Goal: Transaction & Acquisition: Purchase product/service

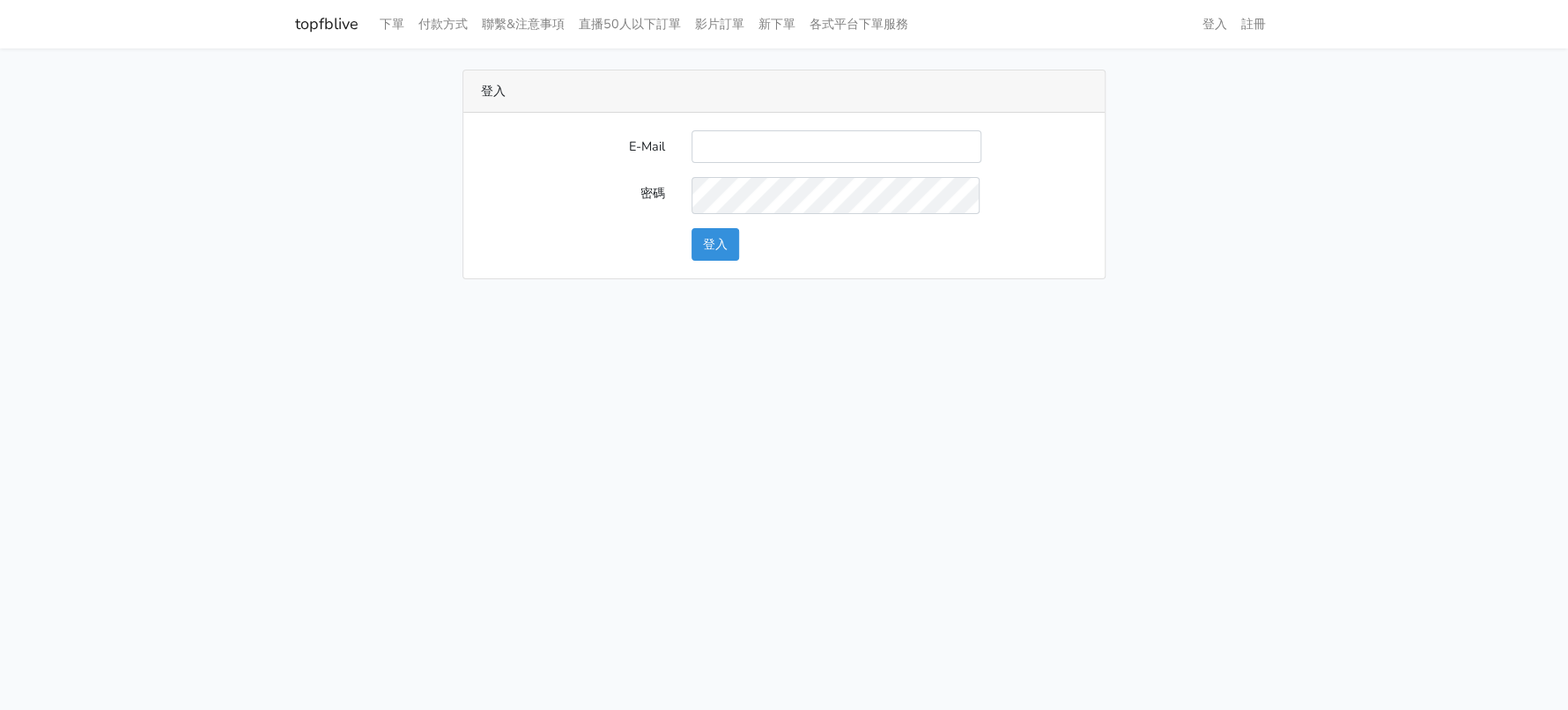
click at [808, 163] on input "E-Mail" at bounding box center [837, 147] width 290 height 33
type input "a0930115212@gmail.com"
click at [715, 261] on button "登入" at bounding box center [715, 245] width 47 height 33
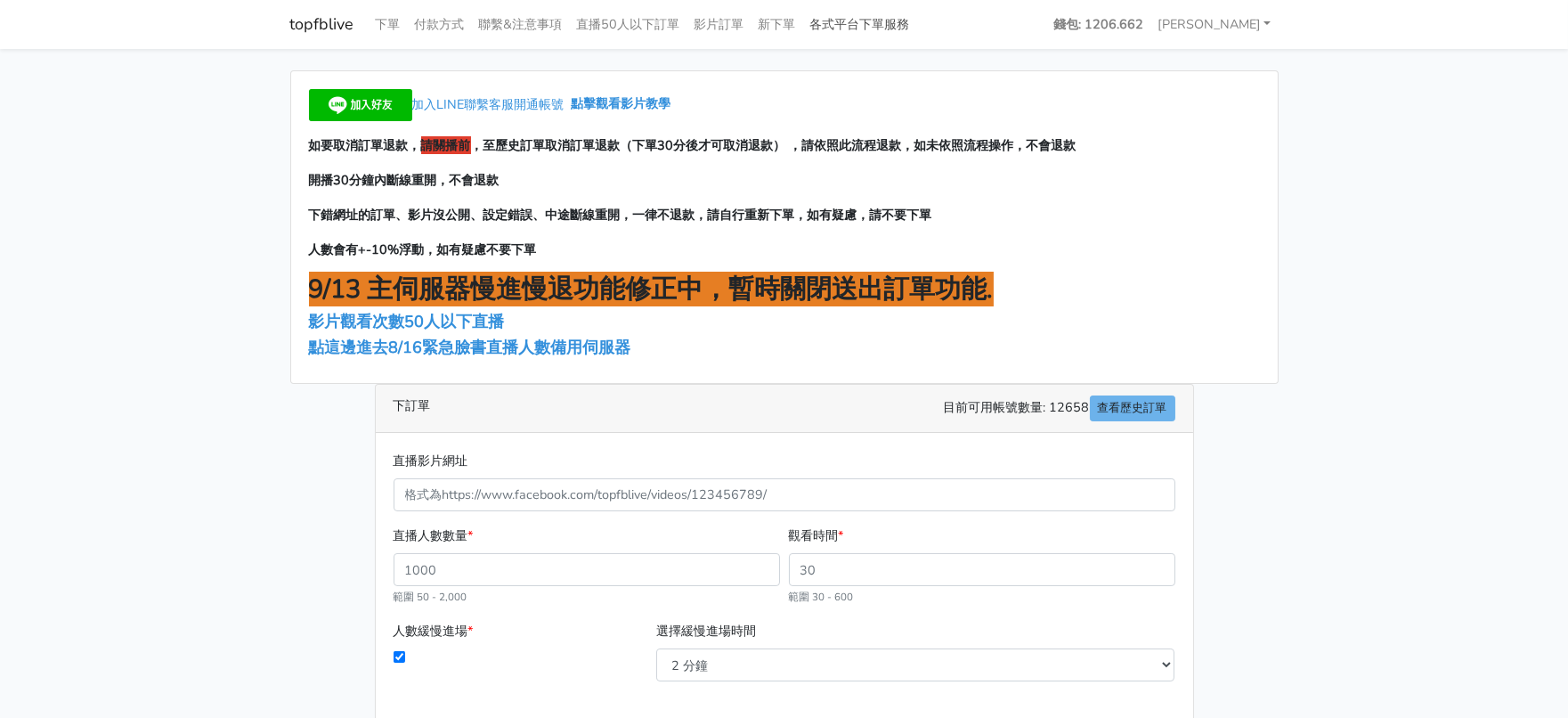
click at [918, 21] on link "各式平台下單服務" at bounding box center [860, 24] width 114 height 35
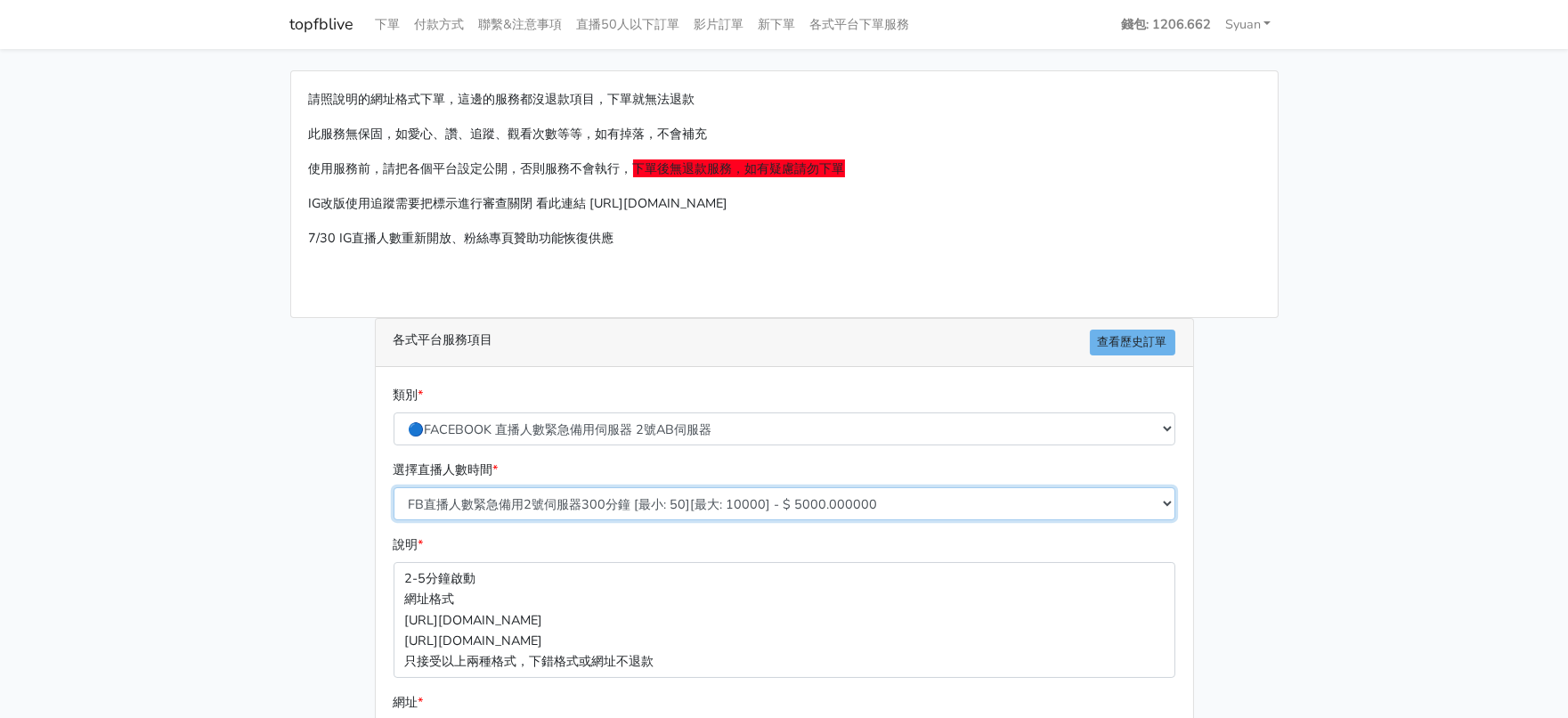
click at [661, 520] on select "FB直播人數緊急備用2號伺服器300分鐘 [最小: 50][最大: 10000] - $ 5000.000000 FB直播人數緊急備用2號伺服器60分鐘 [最…" at bounding box center [784, 504] width 782 height 33
click at [37, 439] on main "請照說明的網址格式下單，這邊的服務都沒退款項目，下單就無法退款 此服務無保固，如愛心、讚、追蹤、觀看次數等等，如有掉落，不會補充 使用服務前，請把各個平台設定…" at bounding box center [784, 528] width 1568 height 960
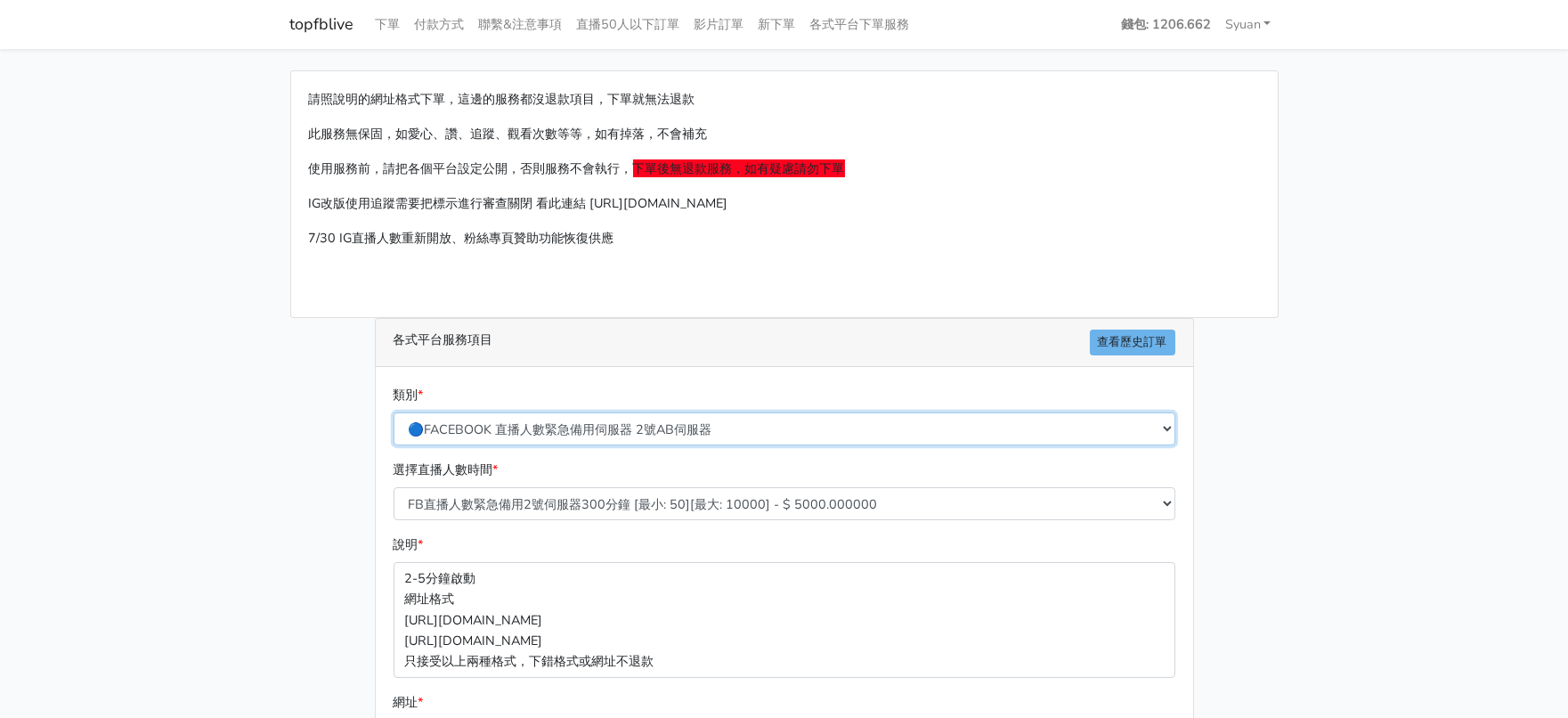
click at [640, 445] on select "🔵FACEBOOK 直播人數緊急備用伺服器 2號AB伺服器 🔵FACEBOOK 網軍專用貼文留言 安全保密 🔵9/30 FACEBOOK 直播人數緩慢進場緩慢…" at bounding box center [784, 429] width 782 height 33
select select "🔵2/12新增FACEBOOK 直播人數緊急備用伺服器 SC伺服器"
click at [394, 445] on select "🔵FACEBOOK 直播人數緊急備用伺服器 2號AB伺服器 🔵FACEBOOK 網軍專用貼文留言 安全保密 🔵9/30 FACEBOOK 直播人數緩慢進場緩慢…" at bounding box center [784, 429] width 782 height 33
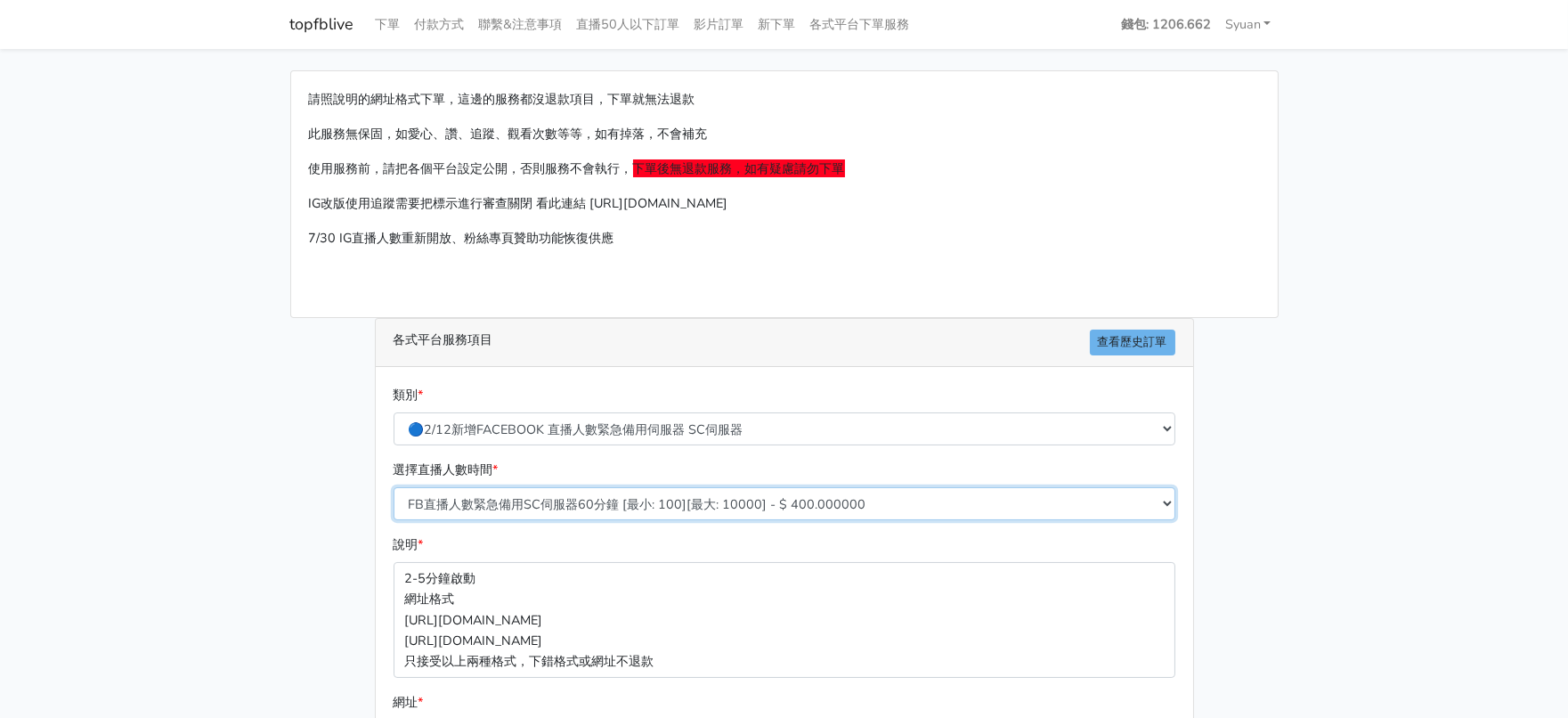
click at [652, 520] on select "FB直播人數緊急備用SC伺服器60分鐘 [最小: 100][最大: 10000] - $ 400.000000 FB直播人數緊急備用SC伺服器120分鐘 [最…" at bounding box center [784, 504] width 782 height 33
select select "636"
click at [394, 520] on select "FB直播人數緊急備用SC伺服器60分鐘 [最小: 100][最大: 10000] - $ 400.000000 FB直播人數緊急備用SC伺服器120分鐘 [最…" at bounding box center [784, 504] width 782 height 33
click at [107, 548] on main "請照說明的網址格式下單，這邊的服務都沒退款項目，下單就無法退款 此服務無保固，如愛心、讚、追蹤、觀看次數等等，如有掉落，不會補充 使用服務前，請把各個平台設定…" at bounding box center [784, 528] width 1568 height 960
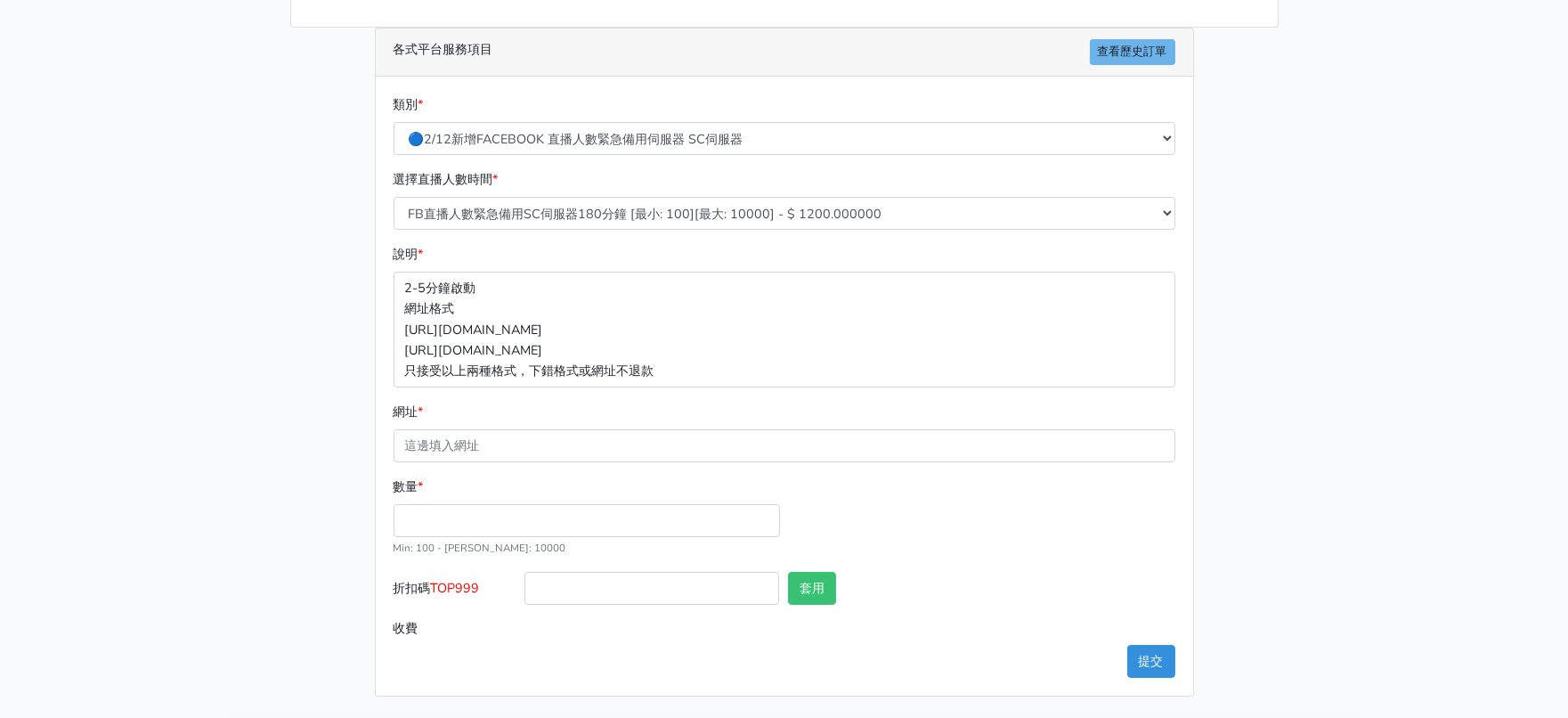
scroll to position [413, 0]
click at [463, 505] on input "數量 *" at bounding box center [586, 520] width 386 height 33
type input "300"
type input "360.000"
click at [222, 442] on main "請照說明的網址格式下單，這邊的服務都沒退款項目，下單就無法退款 此服務無保固，如愛心、讚、追蹤、觀看次數等等，如有掉落，不會補充 使用服務前，請把各個平台設定…" at bounding box center [784, 238] width 1568 height 960
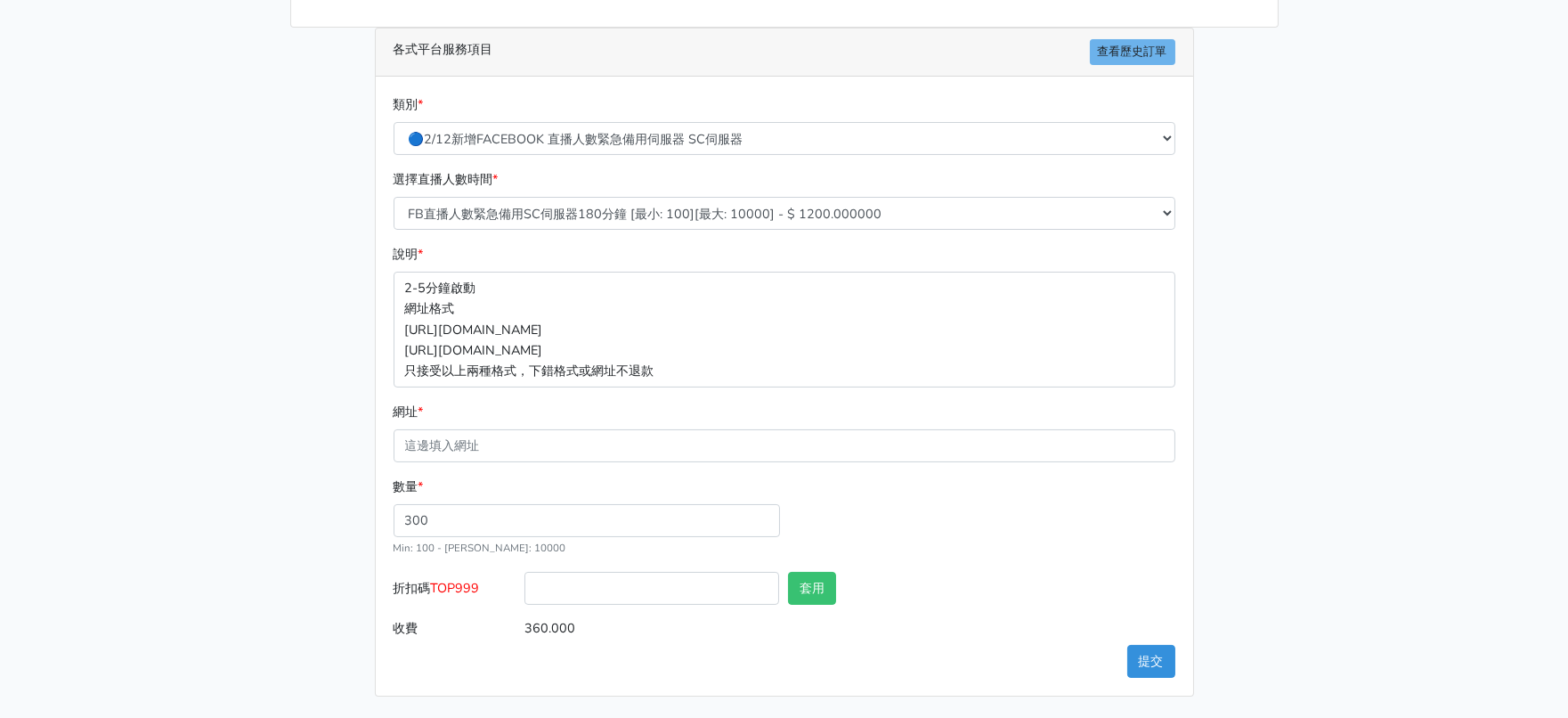
click at [468, 579] on span "TOP999" at bounding box center [456, 588] width 49 height 18
click at [524, 572] on input "折扣碼 TOP999" at bounding box center [651, 589] width 254 height 33
click at [472, 579] on span "TOP999" at bounding box center [456, 588] width 49 height 18
click at [524, 573] on input "折扣碼 TOP999" at bounding box center [651, 589] width 254 height 33
click at [472, 579] on span "TOP999" at bounding box center [456, 588] width 49 height 18
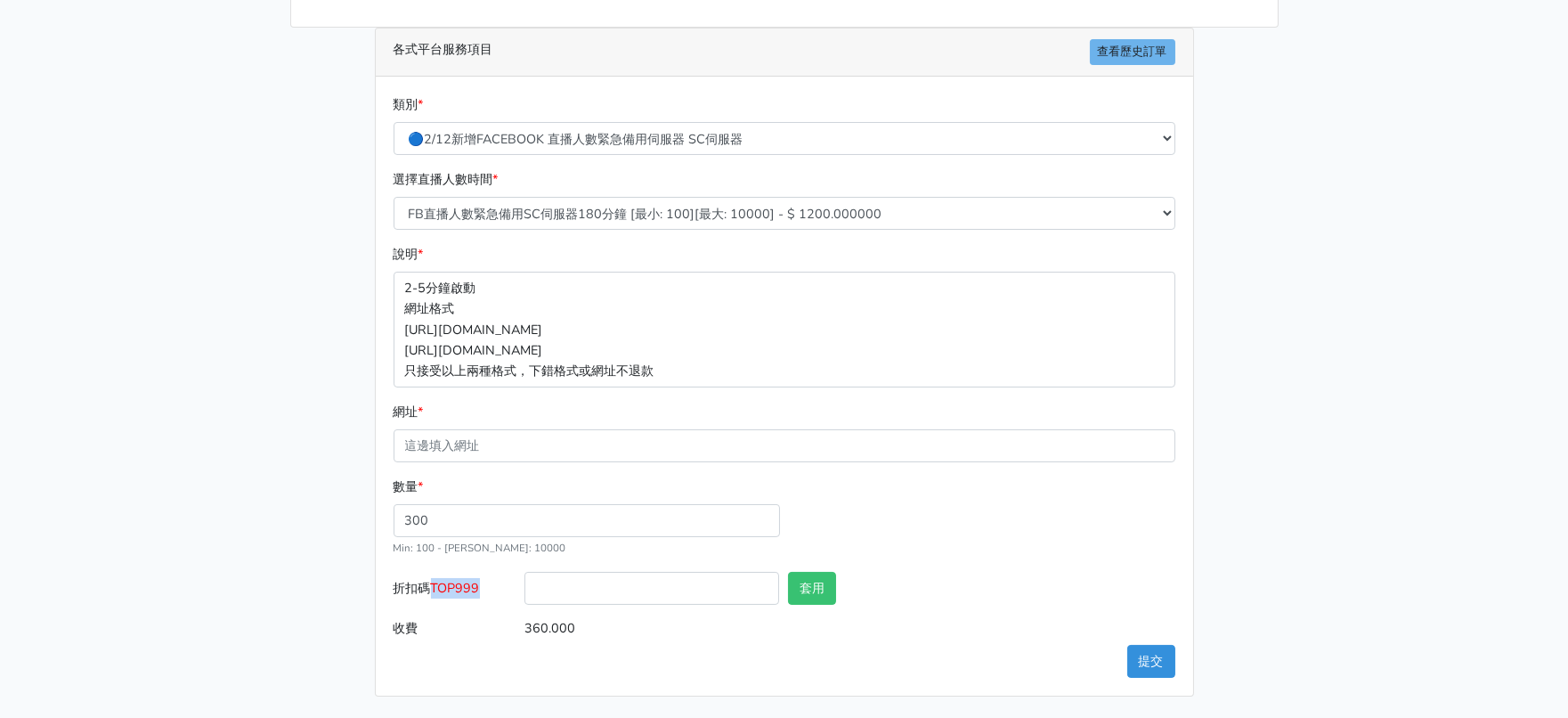
click at [524, 573] on input "折扣碼 TOP999" at bounding box center [651, 589] width 254 height 33
copy span "TOP999"
click at [662, 573] on input "折扣碼 TOP999" at bounding box center [651, 589] width 254 height 33
paste input "TOP999"
type input "TOP999"
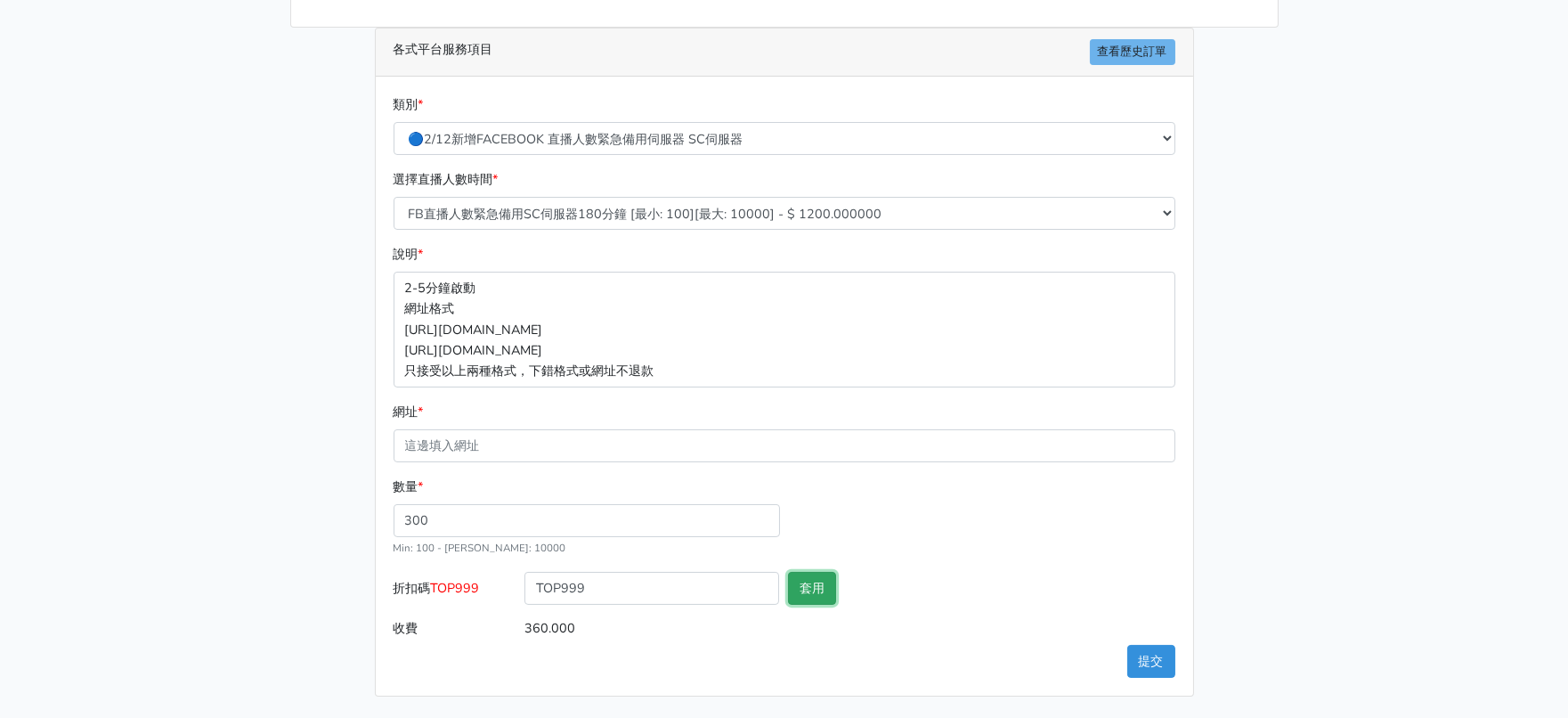
click at [817, 572] on button "套用" at bounding box center [812, 589] width 48 height 33
type input "套用失敗"
click at [30, 556] on main "請照說明的網址格式下單，這邊的服務都沒退款項目，下單就無法退款 此服務無保固，如愛心、讚、追蹤、觀看次數等等，如有掉落，不會補充 使用服務前，請把各個平台設定…" at bounding box center [784, 238] width 1568 height 960
click at [470, 515] on form "類別 * 🔵FACEBOOK 直播人數緊急備用伺服器 2號AB伺服器 🔵FACEBOOK 網軍專用貼文留言 安全保密 🔵9/30 FACEBOOK 直播人數緩…" at bounding box center [784, 370] width 782 height 551
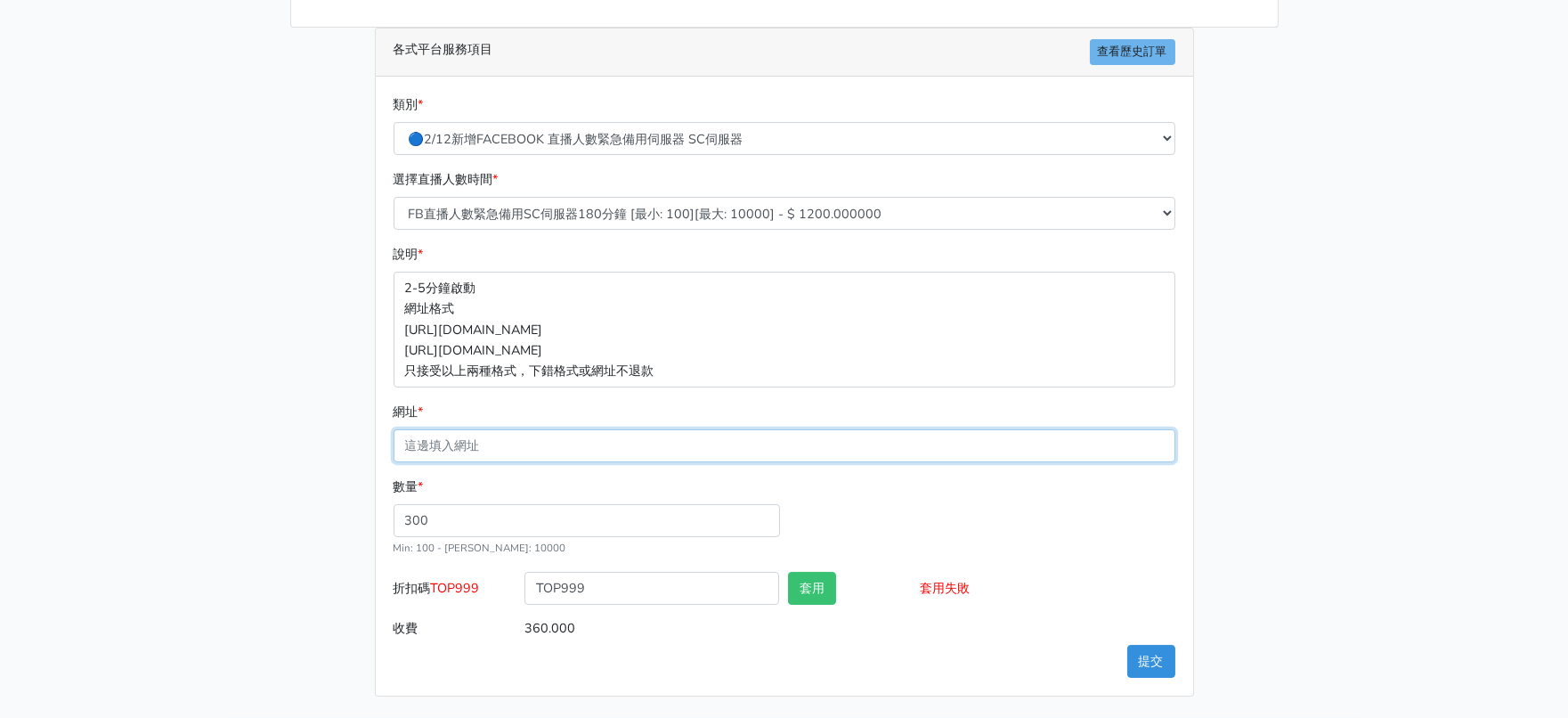
drag, startPoint x: 494, startPoint y: 496, endPoint x: 453, endPoint y: 494, distance: 41.0
click at [492, 463] on input "網址 *" at bounding box center [784, 446] width 782 height 33
paste input "https://www.facebook.com/100063606982427/videos/784757227284790"
type input "https://www.facebook.com/100063606982427/videos/784757227284790"
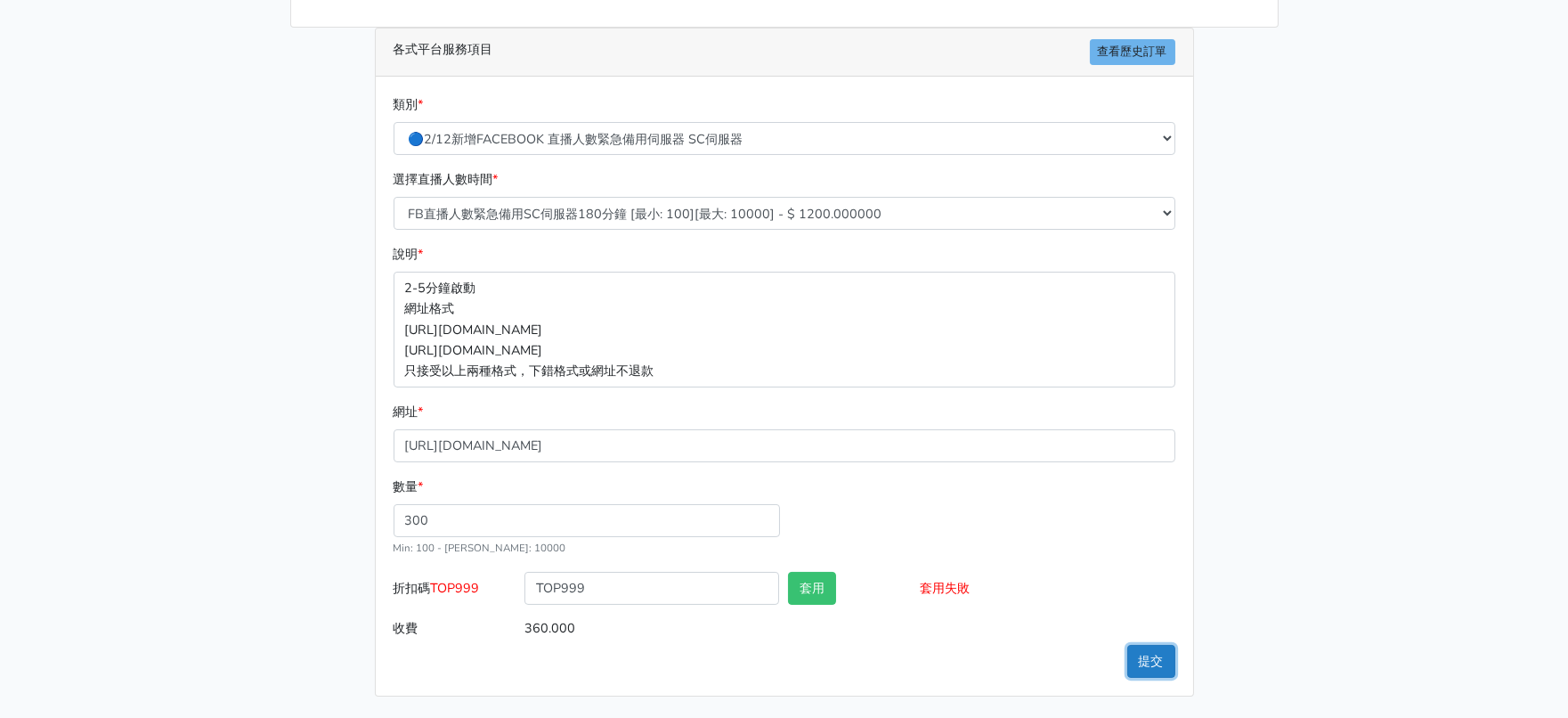
click at [1140, 659] on button "提交" at bounding box center [1151, 661] width 48 height 33
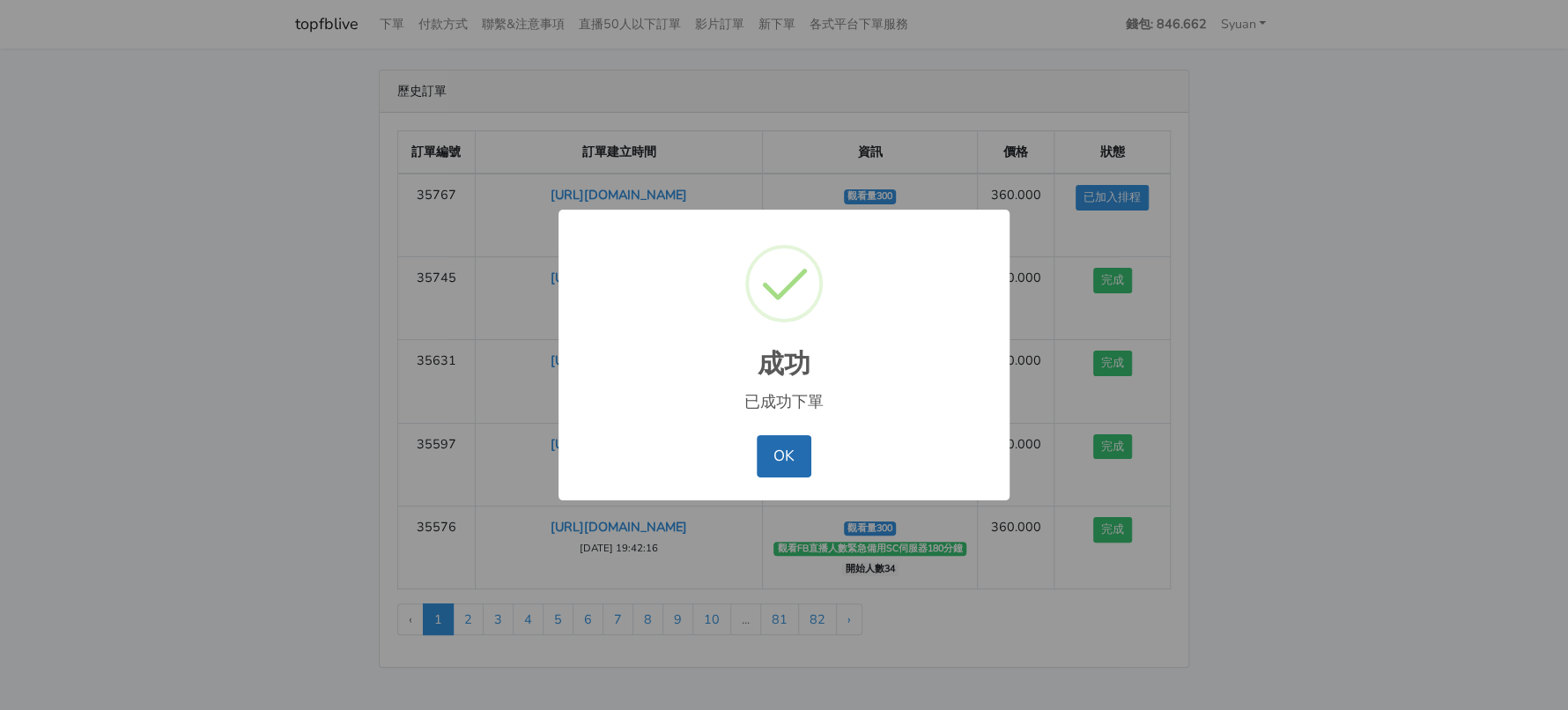
click at [772, 471] on button "OK" at bounding box center [784, 457] width 54 height 43
